Goal: Information Seeking & Learning: Learn about a topic

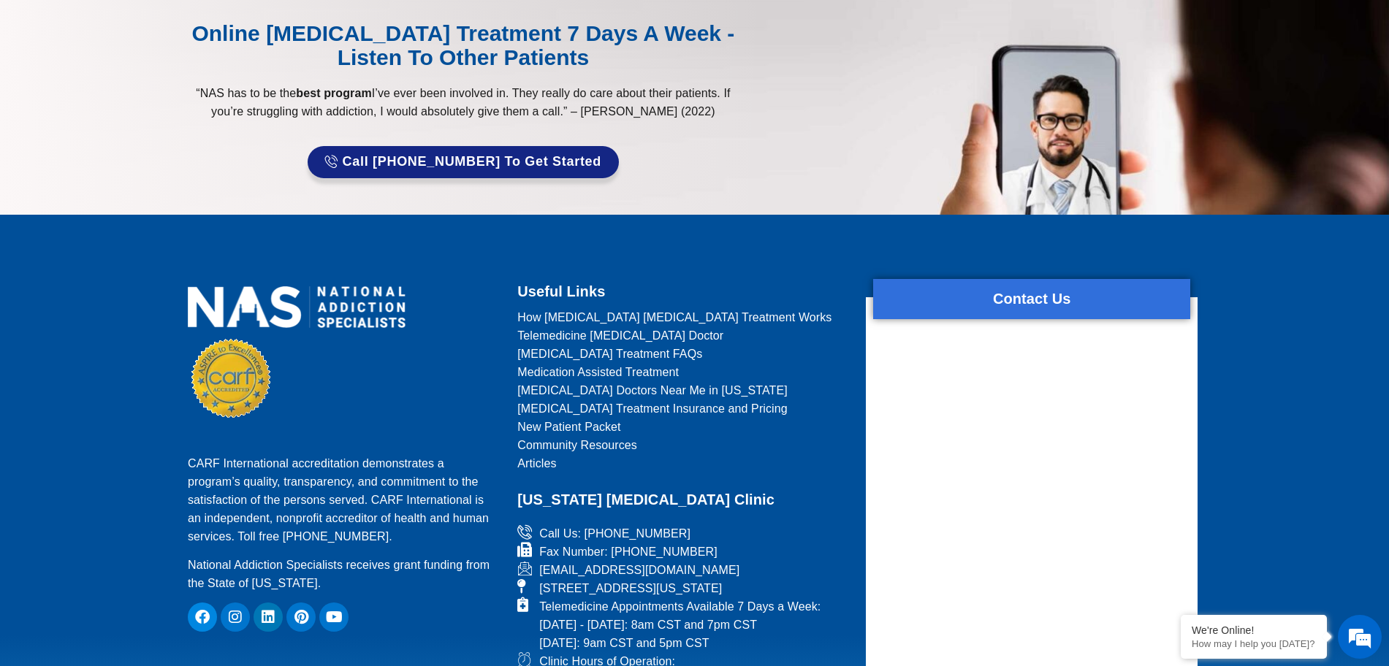
scroll to position [6216, 0]
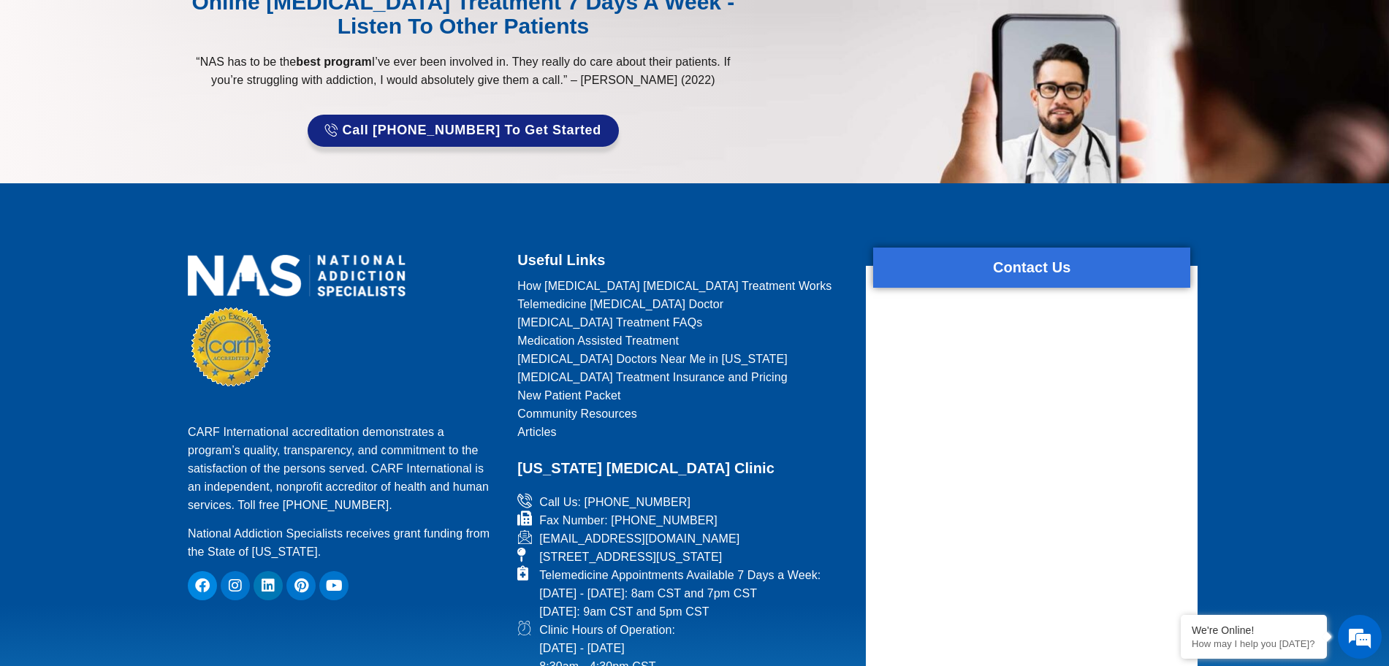
click at [0, 256] on footer "CARF International accreditation demonstrates a program’s quality, transparency…" at bounding box center [694, 596] width 1389 height 826
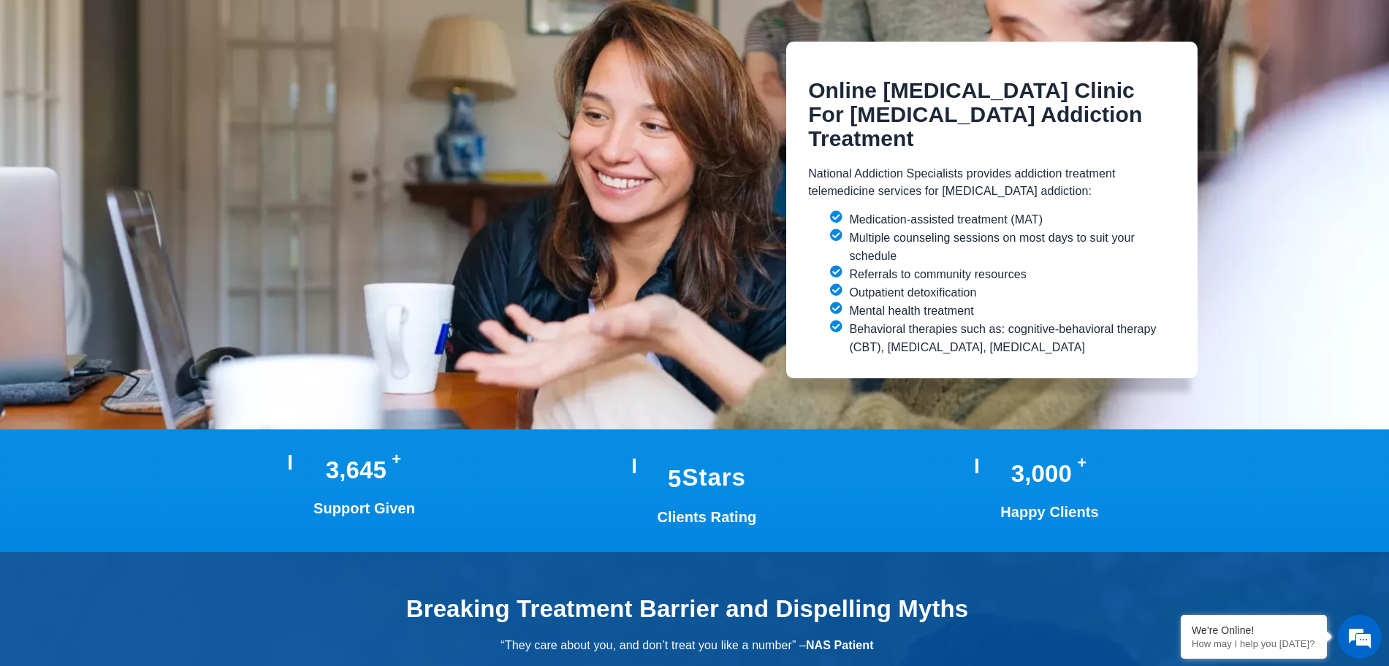
scroll to position [2472, 0]
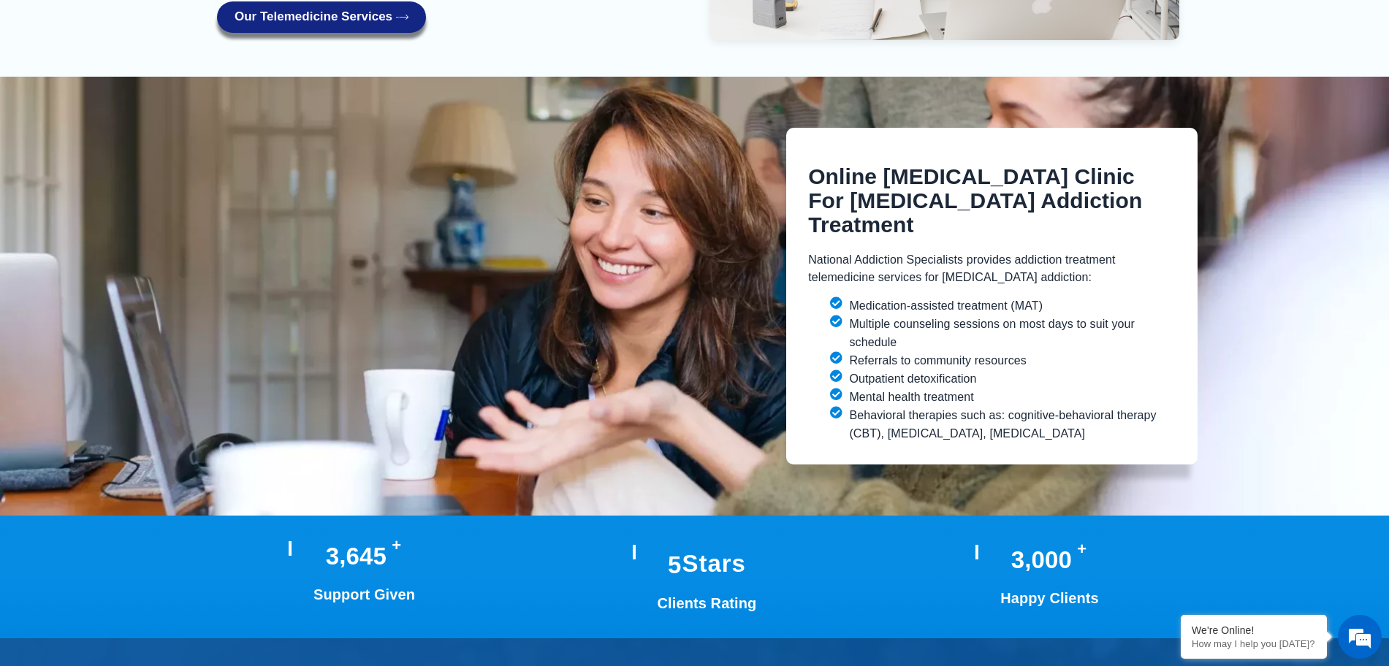
click at [150, 331] on section "Online [MEDICAL_DATA] Clinic For [MEDICAL_DATA] Addiction Treatment National Ad…" at bounding box center [698, 296] width 1367 height 337
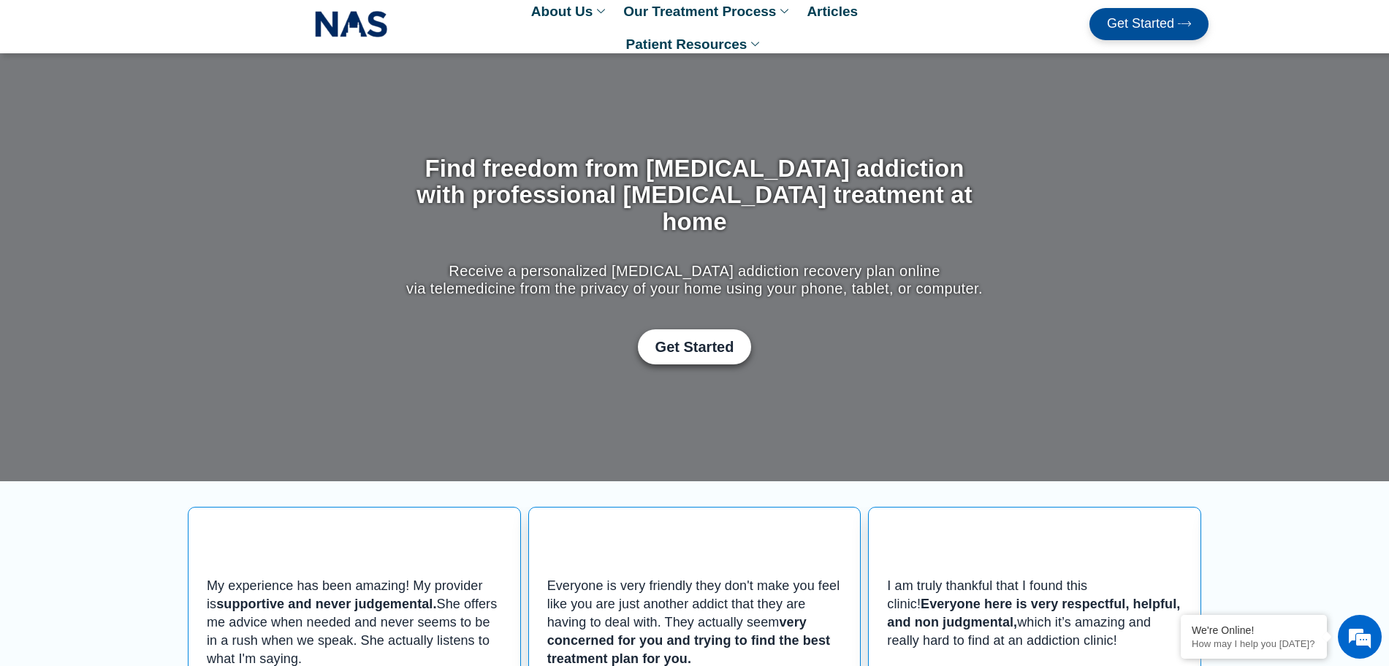
scroll to position [0, 0]
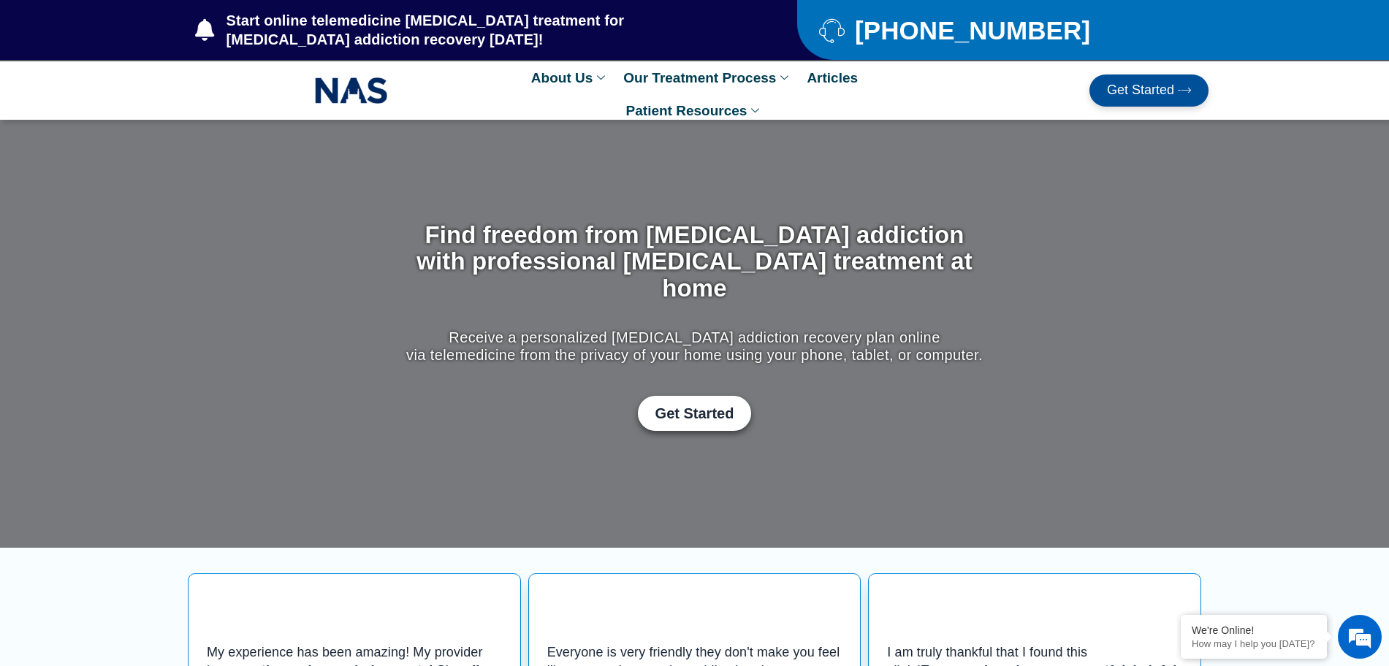
click at [183, 319] on section "Find freedom from [MEDICAL_DATA] addiction with professional [MEDICAL_DATA] tre…" at bounding box center [694, 334] width 1389 height 238
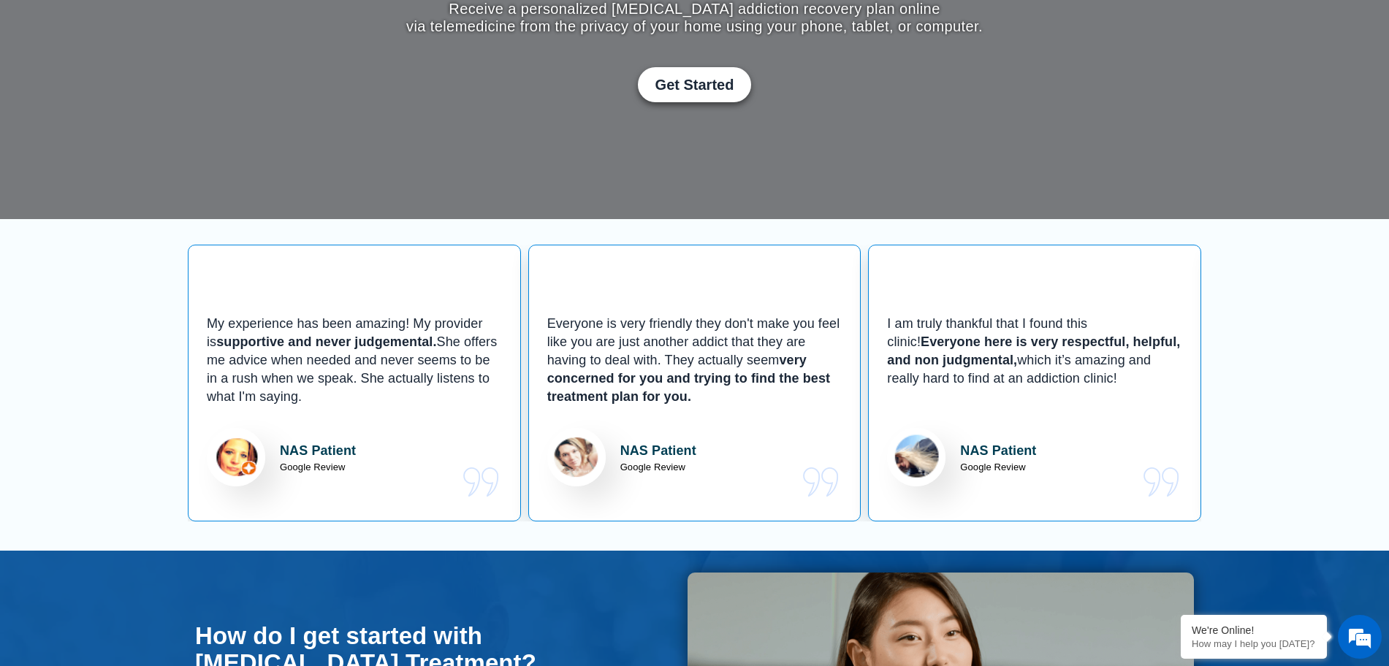
scroll to position [365, 0]
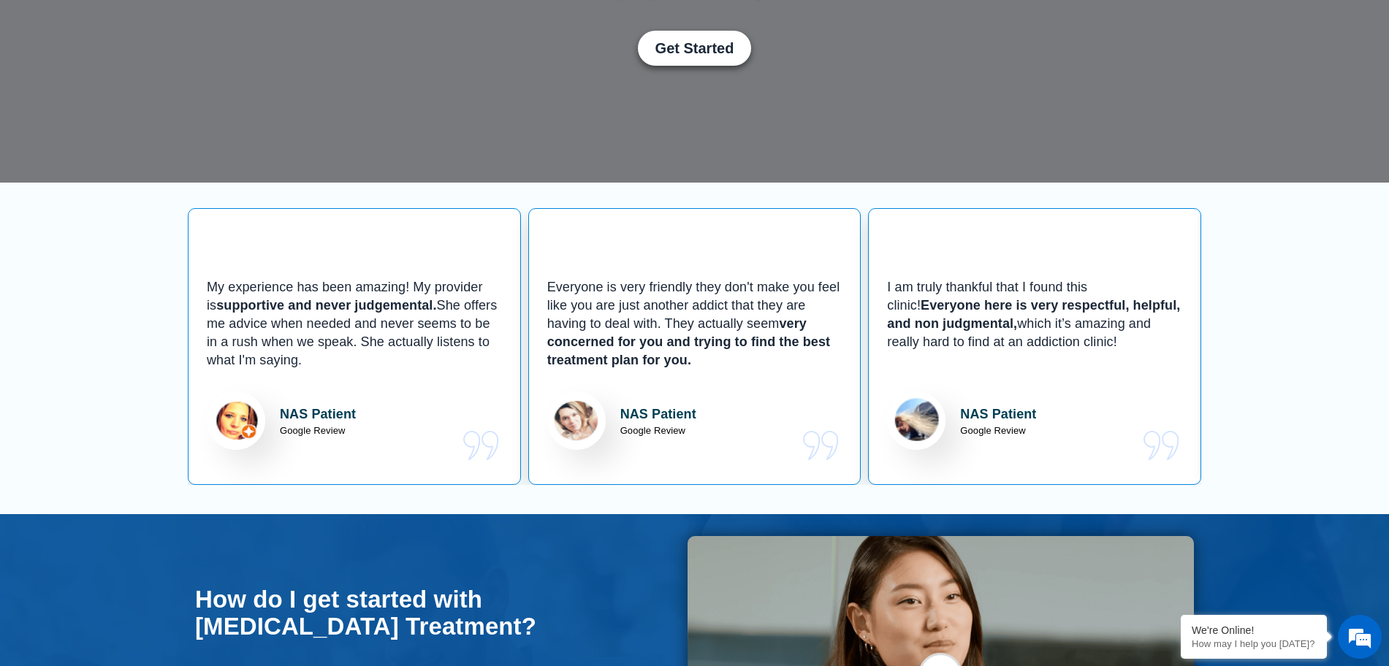
click at [37, 396] on section "My experience has been amazing! My provider is supportive and never judgemental…" at bounding box center [694, 349] width 1389 height 332
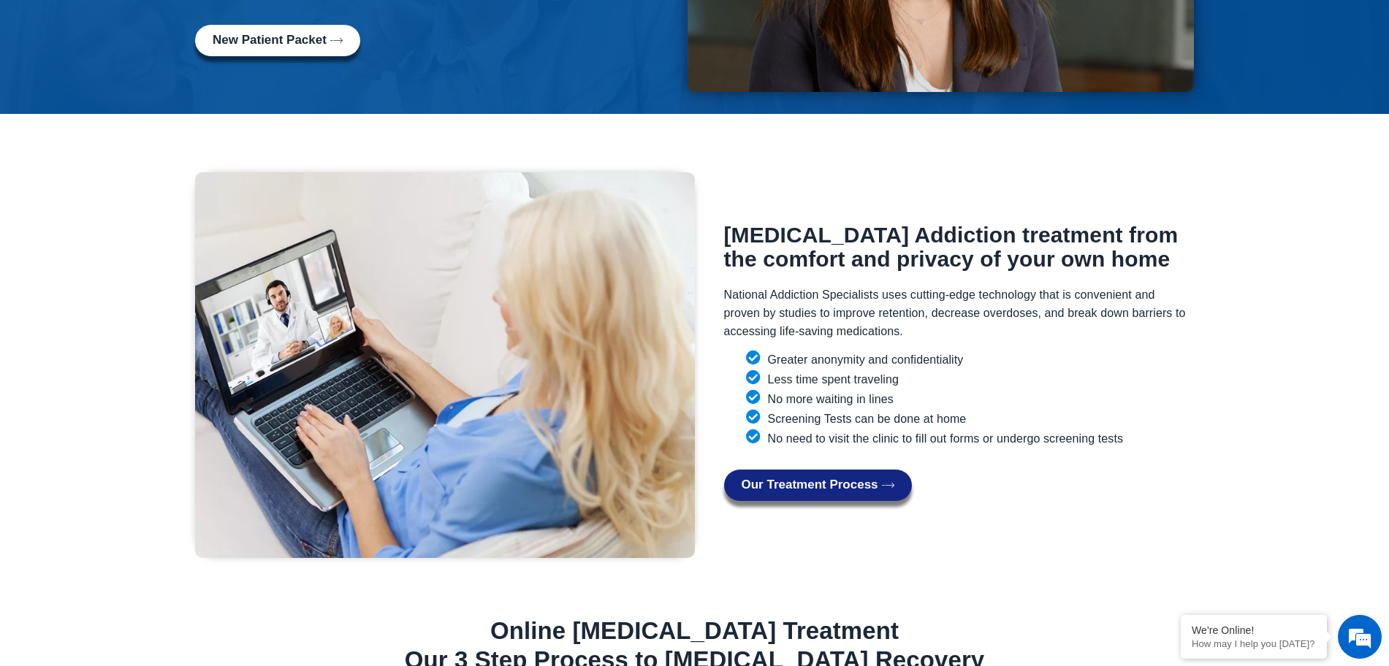
scroll to position [1096, 0]
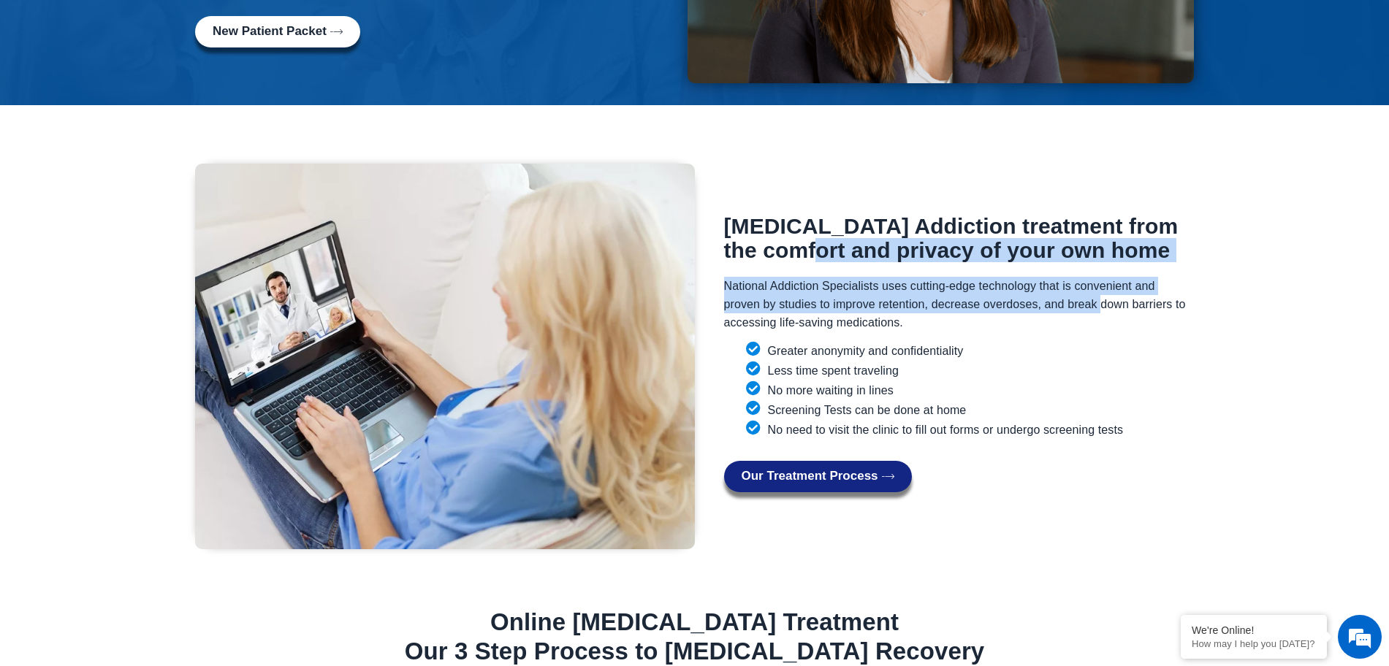
drag, startPoint x: 775, startPoint y: 235, endPoint x: 1101, endPoint y: 287, distance: 330.0
click at [1101, 287] on div "[MEDICAL_DATA] Addiction treatment from the comfort and privacy of your own hom…" at bounding box center [959, 346] width 485 height 308
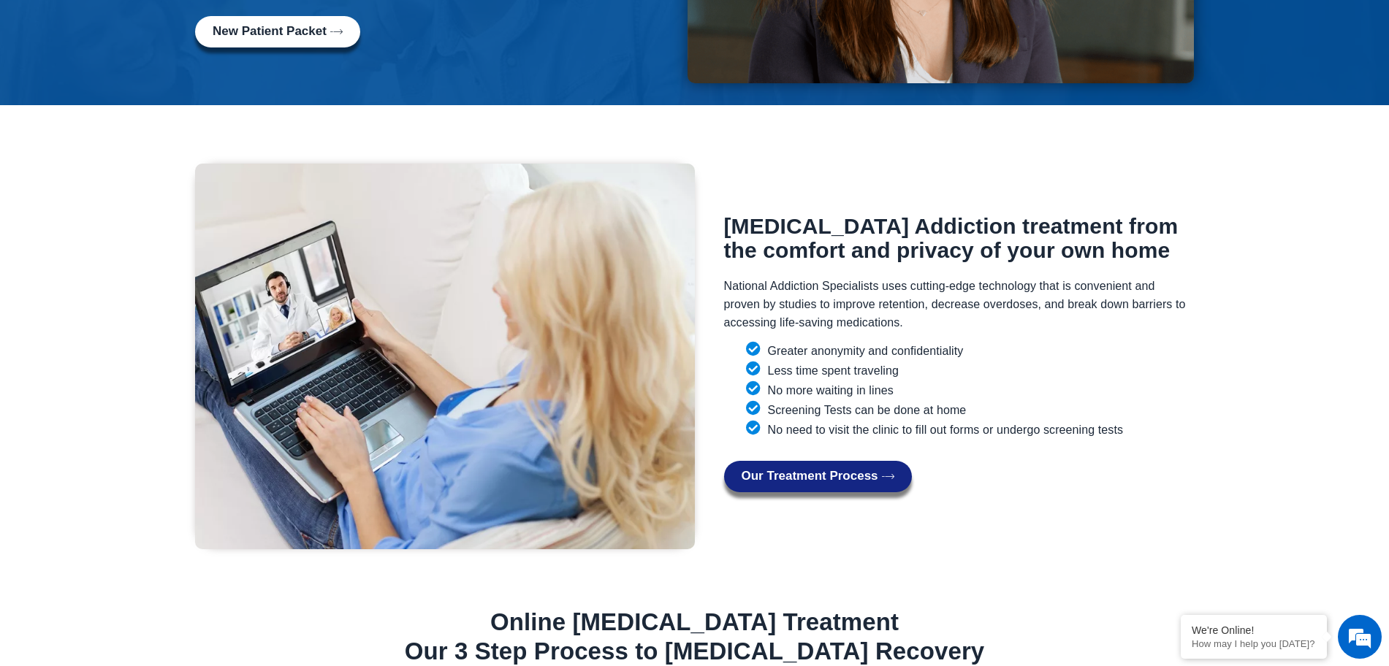
click at [1088, 298] on p "National Addiction Specialists uses cutting-edge technology that is convenient …" at bounding box center [959, 304] width 471 height 55
drag, startPoint x: 49, startPoint y: 301, endPoint x: 58, endPoint y: 300, distance: 9.5
click at [49, 301] on section "[MEDICAL_DATA] Addiction treatment from the comfort and privacy of your own hom…" at bounding box center [694, 353] width 1389 height 422
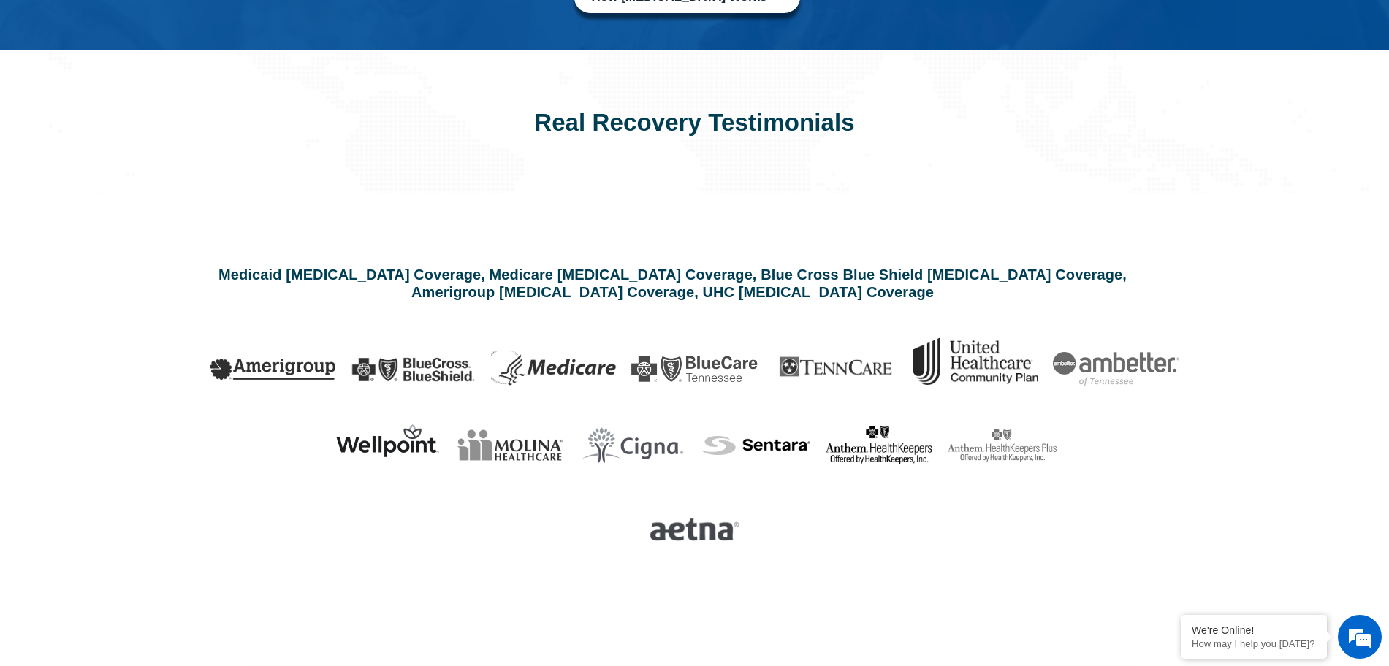
scroll to position [3653, 0]
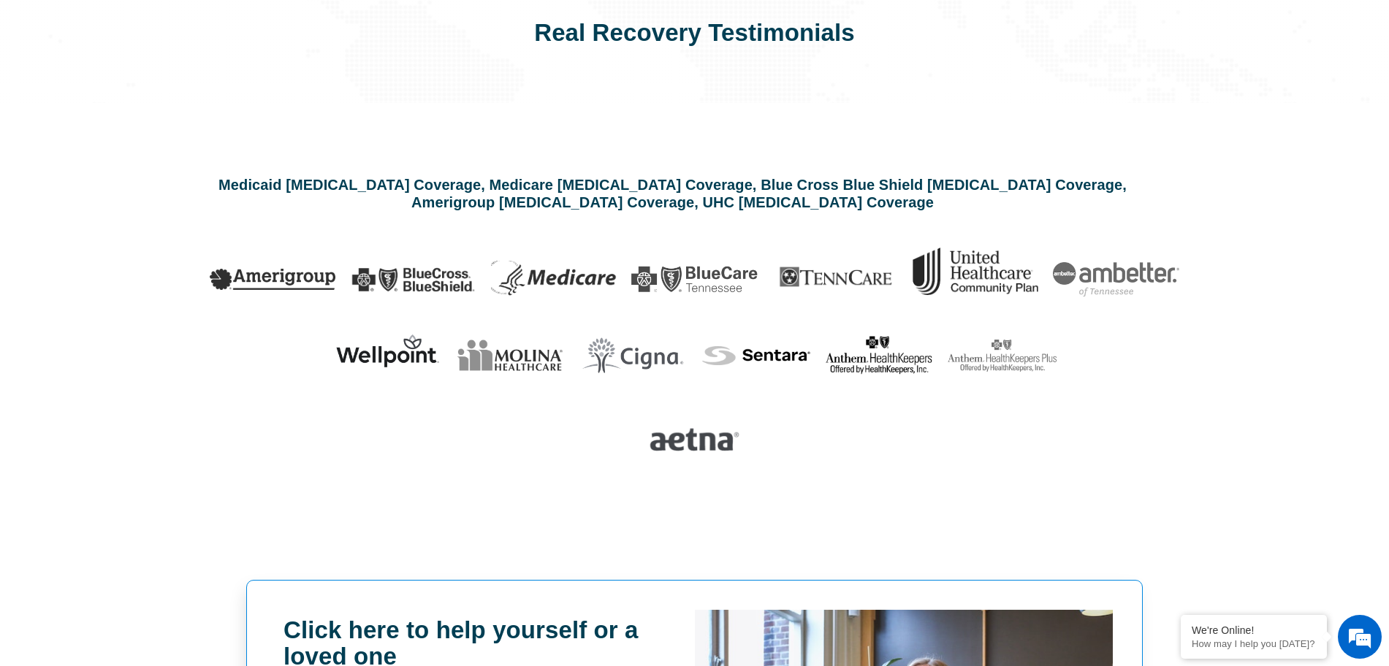
click at [111, 372] on section "Medicaid [MEDICAL_DATA] Coverage, Medicare [MEDICAL_DATA] Coverage, Blue Cross …" at bounding box center [694, 327] width 1389 height 448
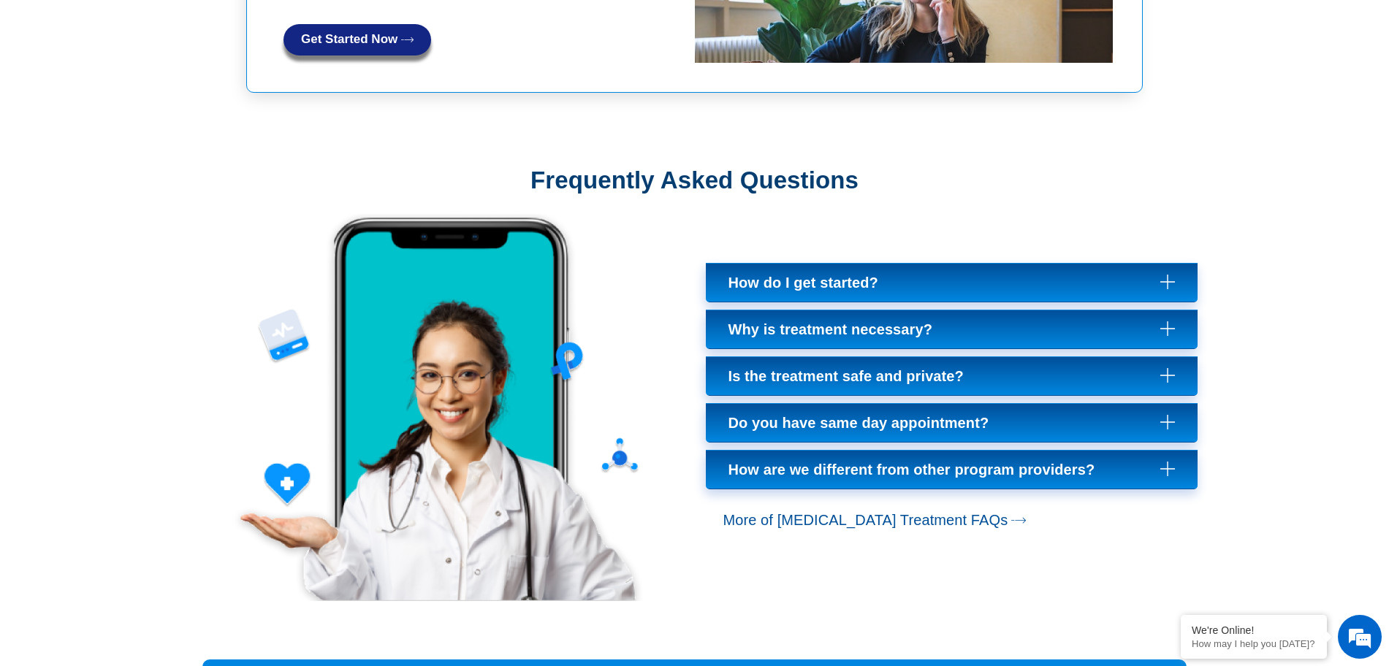
scroll to position [4384, 0]
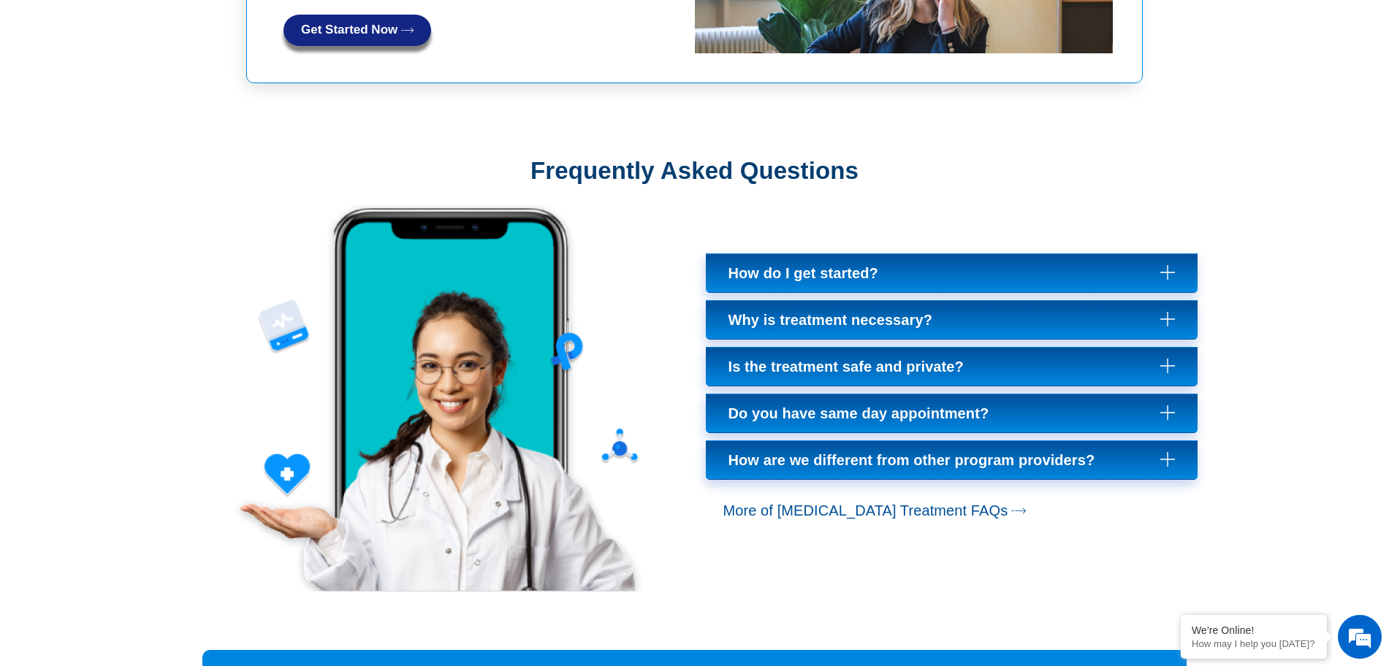
click at [51, 385] on section "Frequently Asked Questions How do I get started? We recommend first filling out…" at bounding box center [694, 364] width 1389 height 502
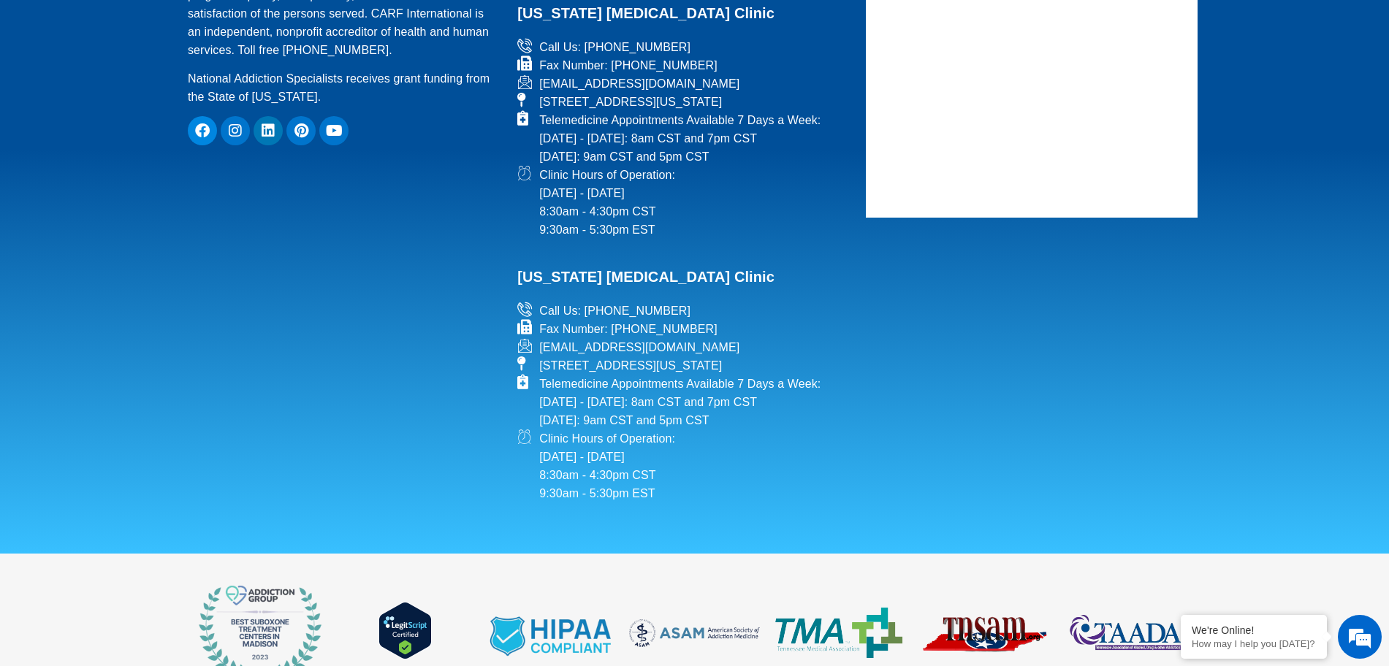
scroll to position [6673, 0]
